Goal: Task Accomplishment & Management: Manage account settings

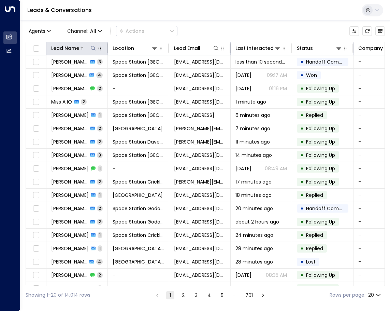
click at [91, 46] on icon at bounding box center [92, 47] width 5 height 5
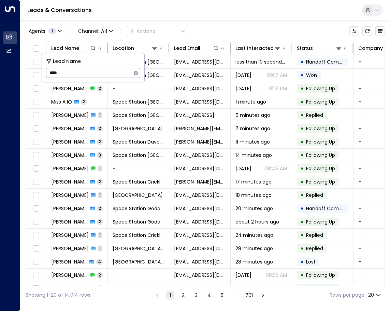
type input "****"
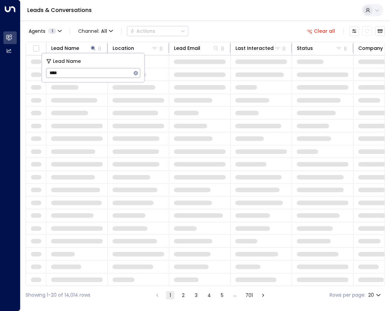
click at [208, 28] on div "Agents 1 Channel: All Actions Clear all" at bounding box center [206, 31] width 360 height 14
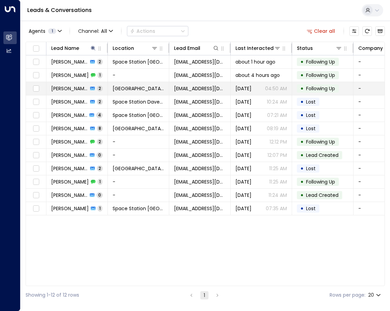
click at [116, 84] on td "[GEOGRAPHIC_DATA] [GEOGRAPHIC_DATA]" at bounding box center [138, 88] width 61 height 13
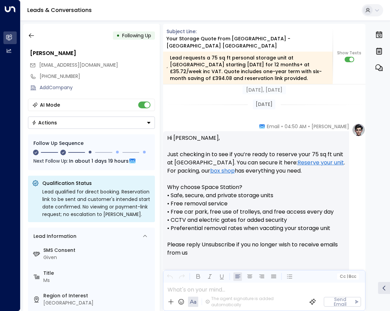
scroll to position [564, 0]
click at [229, 146] on p "Hi [PERSON_NAME], Just checking in to see if you’re ready to reserve your 75 sq…" at bounding box center [256, 199] width 178 height 131
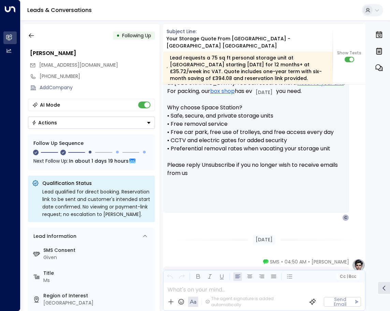
scroll to position [735, 0]
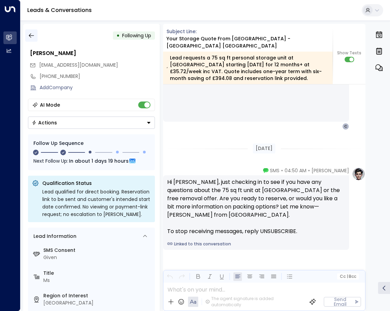
click at [35, 39] on button "button" at bounding box center [31, 35] width 12 height 12
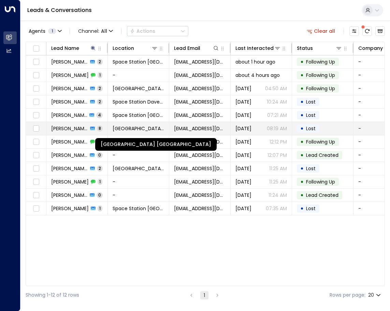
click at [136, 130] on span "[GEOGRAPHIC_DATA] [GEOGRAPHIC_DATA]" at bounding box center [139, 128] width 52 height 7
